Goal: Task Accomplishment & Management: Complete application form

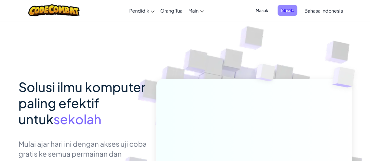
click at [285, 9] on span "Masuk" at bounding box center [287, 10] width 20 height 11
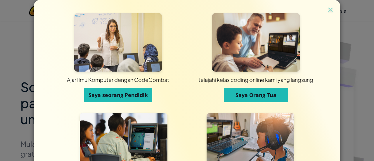
click at [106, 91] on span "Saya seorang Pendidik" at bounding box center [118, 94] width 59 height 7
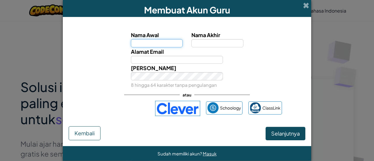
click at [151, 45] on input "Nama Awal" at bounding box center [157, 43] width 52 height 8
type input "Tri"
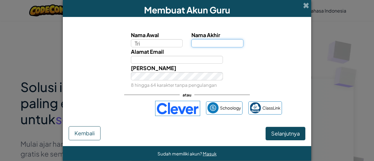
type input "Yuliati"
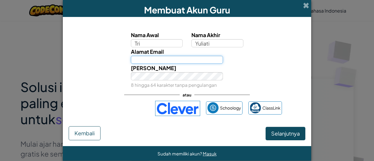
click at [168, 59] on input "Alamat Email" at bounding box center [177, 60] width 92 height 8
type input "[EMAIL_ADDRESS][DOMAIN_NAME]"
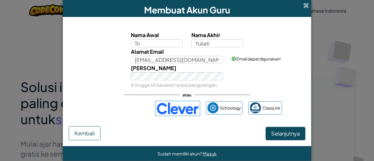
click at [240, 81] on div "Kata Kunci 8 hingga 64 karakter tanpa pengulangan" at bounding box center [187, 76] width 243 height 25
click at [83, 76] on div "Kata Kunci 8 hingga 64 karakter tanpa pengulangan" at bounding box center [187, 76] width 243 height 25
click at [272, 134] on span "Selanjutnya" at bounding box center [285, 133] width 29 height 7
select select "[GEOGRAPHIC_DATA]"
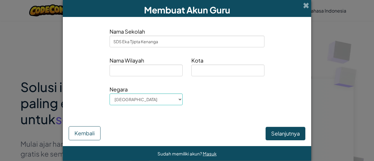
type input "SDS Eka Tjipta Kenanga"
click at [139, 67] on input at bounding box center [146, 71] width 73 height 12
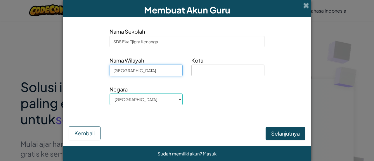
type input "[GEOGRAPHIC_DATA]"
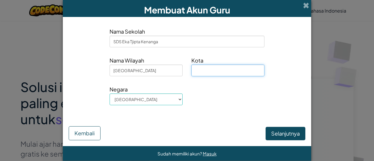
click at [226, 68] on input at bounding box center [227, 71] width 73 height 12
type input "Kab. [GEOGRAPHIC_DATA]"
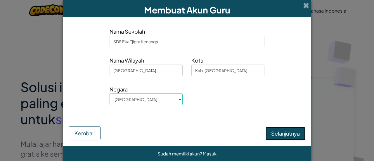
click at [273, 129] on button "Selanjutnya" at bounding box center [286, 133] width 40 height 13
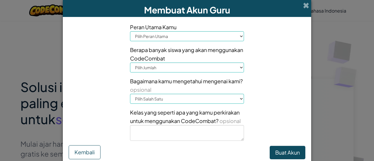
click at [181, 35] on select "Pilih Peran Utama Kepala Sekolah Orang Tua Koordinator Teknologi Guru Spesialis…" at bounding box center [187, 36] width 114 height 10
select select "Teacher"
click at [130, 31] on select "Pilih Peran Utama Kepala Sekolah Orang Tua Koordinator Teknologi Guru Spesialis…" at bounding box center [187, 36] width 114 height 10
click at [175, 69] on select "Pilih Jumlah 1-10 11-50 [PHONE_NUMBER] [PHONE_NUMBER] 1000+" at bounding box center [187, 68] width 114 height 10
select select "11-50"
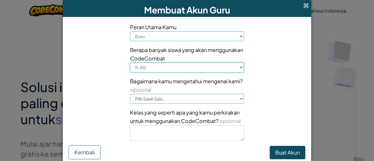
click at [130, 63] on select "Pilih Jumlah 1-10 11-50 [PHONE_NUMBER] [PHONE_NUMBER] 1000+" at bounding box center [187, 68] width 114 height 10
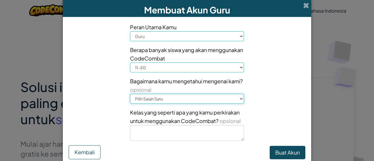
click at [183, 95] on select "Pilih Salah Satu Konferensi (misalnya ISTE) [DOMAIN_NAME][URL] of Code Guru Adm…" at bounding box center [187, 99] width 114 height 10
click at [80, 80] on div "Peran Utama Kamu Pilih Peran Utama Kepala Sekolah Orang Tua Koordinator Teknolo…" at bounding box center [186, 84] width 245 height 122
click at [143, 99] on select "Pilih Salah Satu Konferensi (misalnya ISTE) [DOMAIN_NAME][URL] of Code Guru Adm…" at bounding box center [187, 99] width 114 height 10
select select "Other"
click at [130, 94] on select "Pilih Salah Satu Konferensi (misalnya ISTE) [DOMAIN_NAME][URL] of Code Guru Adm…" at bounding box center [187, 99] width 114 height 10
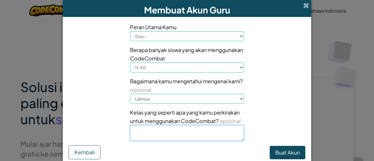
click at [194, 132] on textarea at bounding box center [187, 133] width 114 height 16
type textarea "Kelas yang menarik, aktif, antusias"
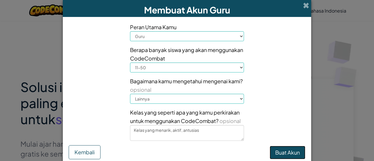
click at [292, 157] on button "Buat Akun" at bounding box center [288, 152] width 36 height 13
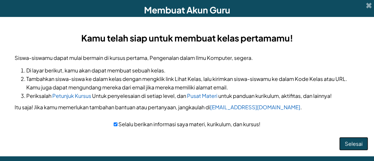
click at [361, 144] on button "Selesai" at bounding box center [353, 143] width 29 height 13
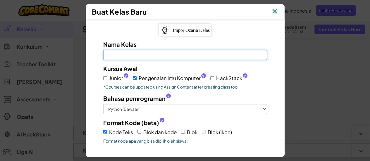
click at [132, 58] on input "Nama Kelas Kolom ini wajib diisi" at bounding box center [185, 55] width 164 height 10
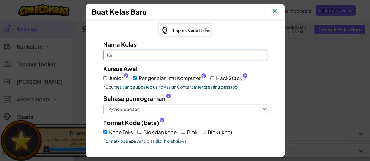
type input "K"
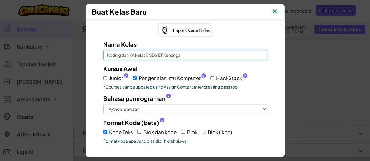
click at [157, 55] on input "Koding dan KA kelas 5 SDS ET Kenanga" at bounding box center [185, 55] width 164 height 10
click at [168, 55] on input "Koding dan KA kelas 5 SDS Eka Tjpta Kenanga" at bounding box center [185, 55] width 164 height 10
click at [135, 55] on input "Koding dan KA kelas 5 SDS Eka Tjipta Kenanga" at bounding box center [185, 55] width 164 height 10
type input "Koding dan KA - Kelas 5 SDS Eka Tjipta Kenanga"
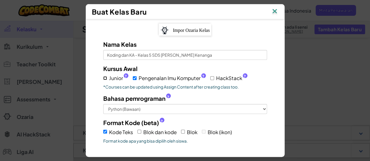
click at [103, 77] on input "Junior ?" at bounding box center [105, 78] width 4 height 4
checkbox input "true"
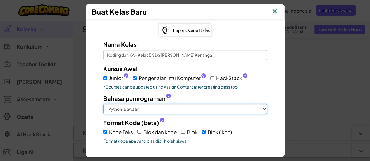
click at [164, 110] on select "Python (Bawaan) JavaScript C++ Java (Eksperimental)" at bounding box center [185, 109] width 164 height 10
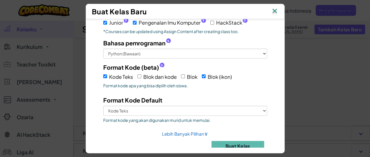
scroll to position [61, 0]
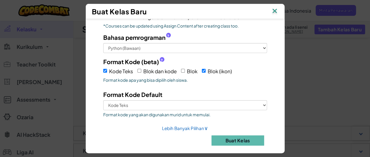
click at [143, 68] on span "Blok dan kode" at bounding box center [159, 71] width 33 height 6
click at [141, 69] on input "Blok dan kode" at bounding box center [139, 71] width 4 height 4
checkbox input "true"
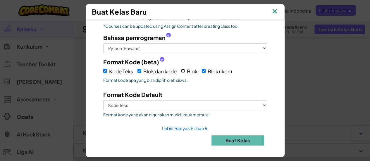
click at [181, 70] on input "Blok" at bounding box center [183, 71] width 4 height 4
checkbox input "true"
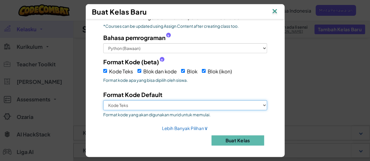
click at [178, 106] on select "Kode Teks Blok dan kode Blok Blok (ikon)" at bounding box center [185, 105] width 164 height 10
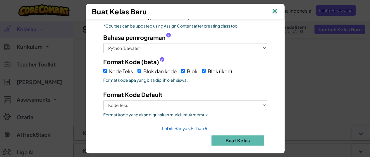
drag, startPoint x: 280, startPoint y: 84, endPoint x: 284, endPoint y: 64, distance: 20.9
click at [284, 64] on div "Impor Ozaria Kelas Nama Kelas Koding dan KA - Kelas 5 SDS Eka Tjipta Kenanga Ku…" at bounding box center [185, 83] width 199 height 128
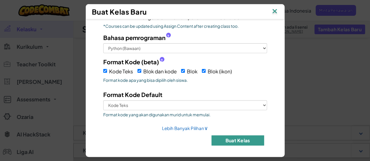
click at [226, 138] on button "Buat Kelas" at bounding box center [237, 140] width 53 height 10
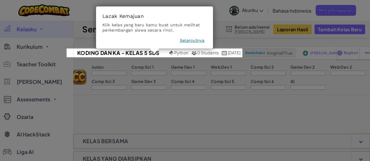
click at [188, 42] on button "Selanjutnya" at bounding box center [192, 41] width 25 height 6
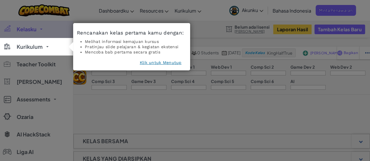
click at [165, 63] on button "Klik untuk Menutup" at bounding box center [161, 63] width 42 height 6
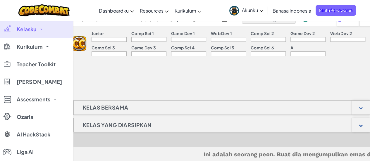
scroll to position [0, 0]
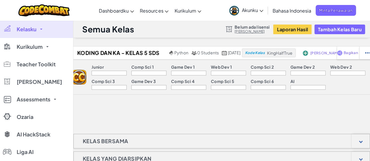
click at [37, 32] on link "Kelasku" at bounding box center [36, 29] width 73 height 18
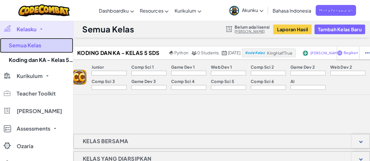
click at [25, 45] on link "Semua Kelas" at bounding box center [36, 45] width 73 height 15
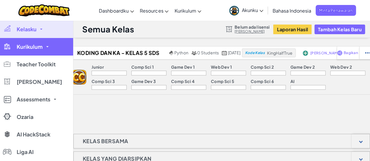
click at [39, 49] on span "Kurikulum" at bounding box center [30, 46] width 26 height 5
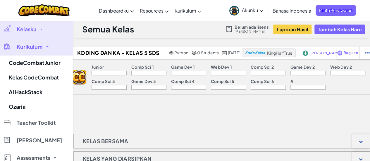
click at [31, 30] on span "Kelasku" at bounding box center [27, 29] width 20 height 5
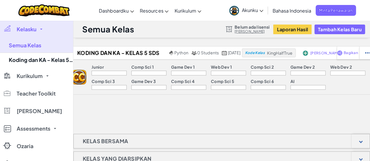
click at [196, 32] on div "Semua Kelas Belum ada lisensi Minta Lisensi Laporan Hasil Tambah Kelas Baru" at bounding box center [221, 29] width 296 height 18
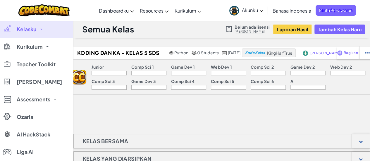
click at [259, 10] on icon at bounding box center [261, 11] width 4 height 2
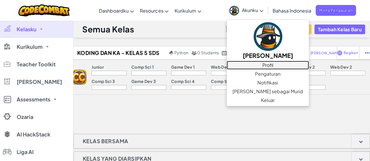
click at [253, 65] on link "Profil" at bounding box center [267, 65] width 82 height 9
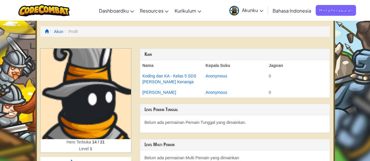
click at [106, 89] on img at bounding box center [85, 94] width 91 height 91
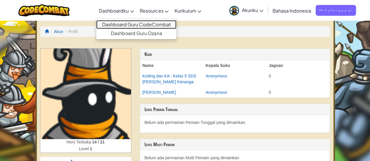
click at [116, 25] on link "Dashboard Guru CodeCombat" at bounding box center [136, 24] width 80 height 9
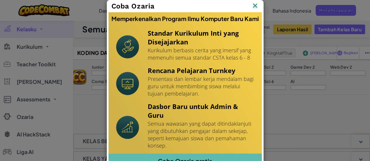
click at [0, 0] on img at bounding box center [0, 0] width 0 height 0
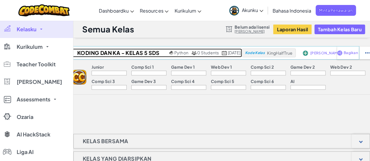
click at [197, 51] on span "0 Students" at bounding box center [208, 52] width 22 height 5
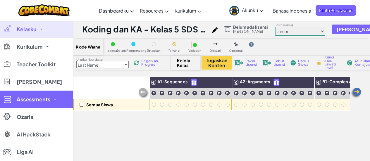
click at [33, 100] on span "Assessments" at bounding box center [34, 99] width 34 height 5
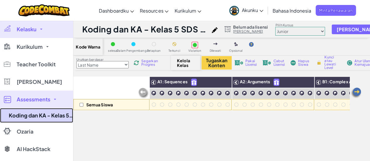
click at [32, 115] on link "Koding dan KA - Kelas 5 SDS Eka Tjipta Kenanga" at bounding box center [36, 115] width 73 height 15
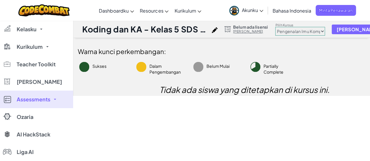
click at [325, 31] on select "Pengenalan Imu Komputer Ilmu Komputer 2 Ilmu Komputer 3" at bounding box center [300, 31] width 50 height 9
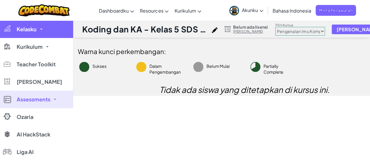
click at [31, 30] on span "Kelasku" at bounding box center [27, 29] width 20 height 5
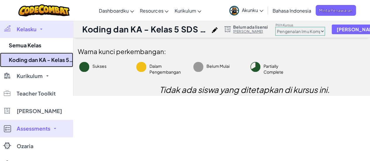
click at [36, 61] on link "Koding dan KA - Kelas 5 SDS Eka Tjipta Kenanga" at bounding box center [36, 60] width 73 height 15
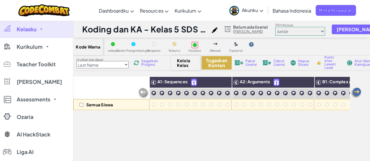
click at [217, 58] on button "Tugaskan Konten" at bounding box center [216, 62] width 30 height 13
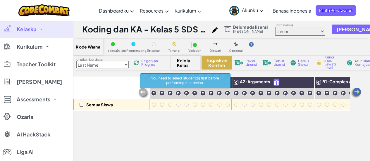
click at [217, 58] on button "Tugaskan Konten" at bounding box center [216, 62] width 30 height 13
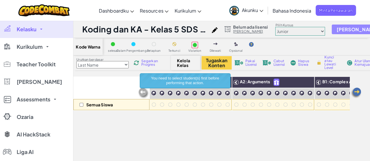
click at [343, 29] on span "Tambah Siswa" at bounding box center [357, 29] width 42 height 5
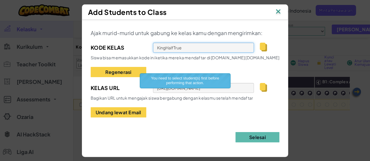
click at [222, 45] on input "KingHalfTrue" at bounding box center [203, 48] width 101 height 10
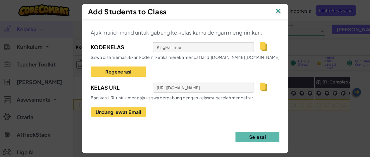
click at [278, 13] on img at bounding box center [278, 11] width 8 height 9
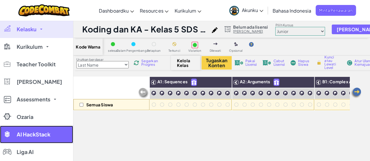
click at [33, 131] on link "AI HackStack" at bounding box center [36, 135] width 73 height 18
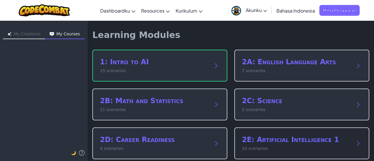
click at [255, 135] on h2 "2E: Artificial Intelligence 1" at bounding box center [296, 139] width 108 height 9
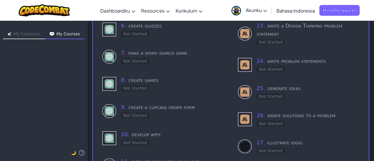
scroll to position [199, 0]
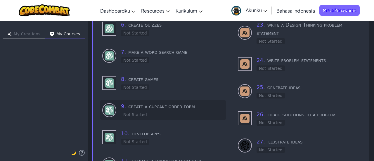
click at [158, 111] on div "9 . create a cupcake order form Not Started" at bounding box center [172, 109] width 103 height 15
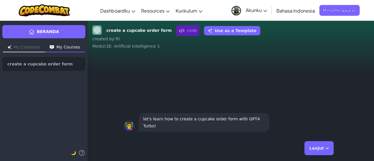
click at [320, 147] on button "Lanjut →" at bounding box center [318, 148] width 29 height 14
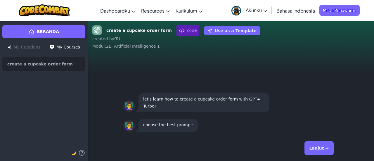
click at [316, 148] on button "Lanjut →" at bounding box center [318, 148] width 29 height 14
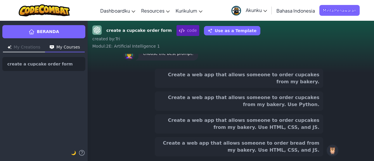
click at [261, 79] on button "Create a web app that allows someone to order cupcakes from my bakery." at bounding box center [239, 78] width 168 height 19
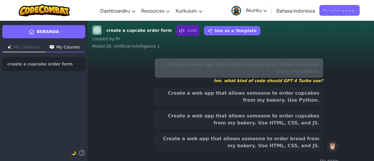
click at [335, 157] on div "try again" at bounding box center [230, 161] width 215 height 8
click at [282, 78] on span "hm. what kind of code should GPT 4 Turbo use?" at bounding box center [239, 81] width 168 height 6
click at [142, 54] on div "Create a web app that allows someone to order cupcakes from my bakery. hm. what…" at bounding box center [231, 112] width 224 height 116
click at [245, 78] on span "hm. what kind of code should GPT 4 Turbo use?" at bounding box center [239, 81] width 168 height 6
click at [177, 78] on span "hm. what kind of code should GPT 4 Turbo use?" at bounding box center [239, 81] width 168 height 6
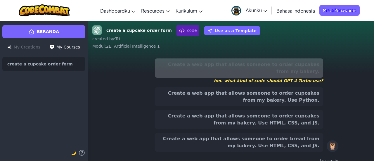
click at [222, 87] on button "Create a web app that allows someone to order cupcakes from my bakery. Use Pyth…" at bounding box center [239, 96] width 168 height 19
